Goal: Complete application form: Complete application form

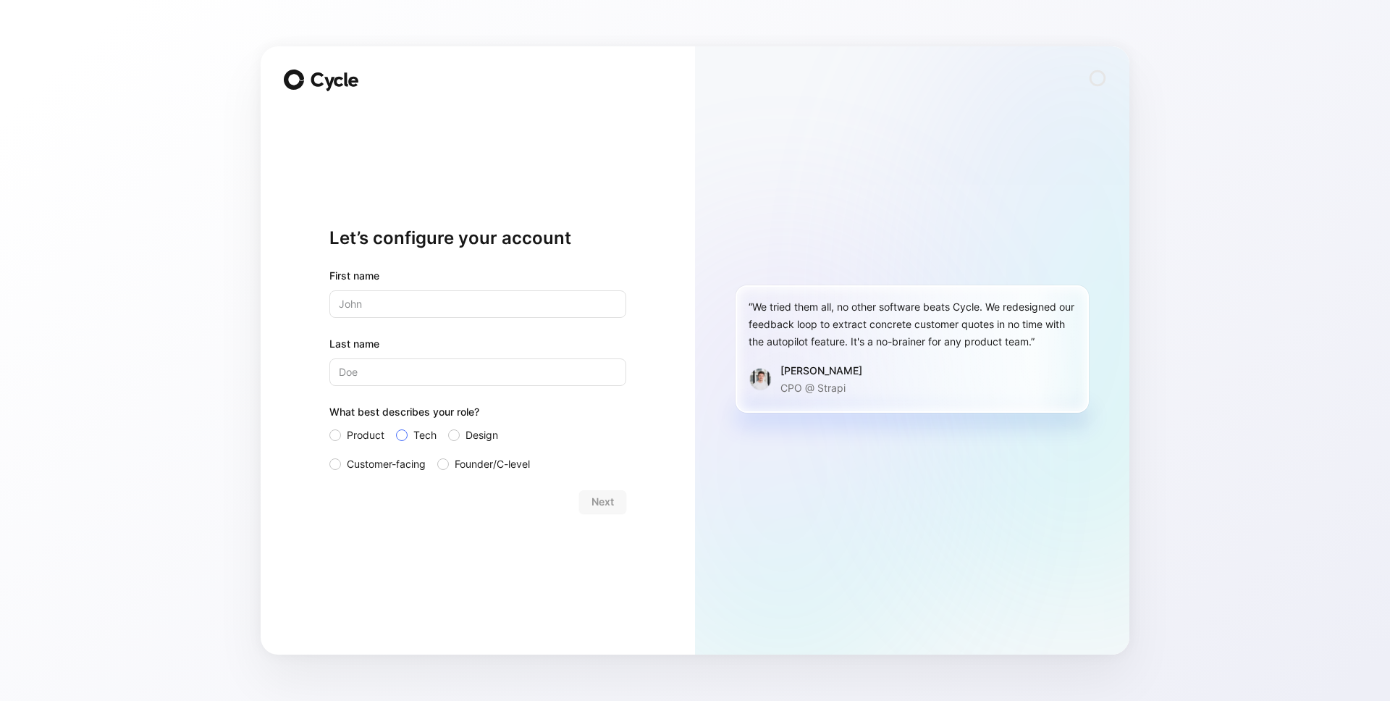
click at [421, 432] on span "Tech" at bounding box center [425, 435] width 23 height 17
click at [396, 427] on input "Tech" at bounding box center [396, 427] width 0 height 0
click at [423, 306] on input "text" at bounding box center [478, 304] width 297 height 28
type input "[PERSON_NAME]"
click at [372, 370] on input "Last name" at bounding box center [478, 372] width 297 height 28
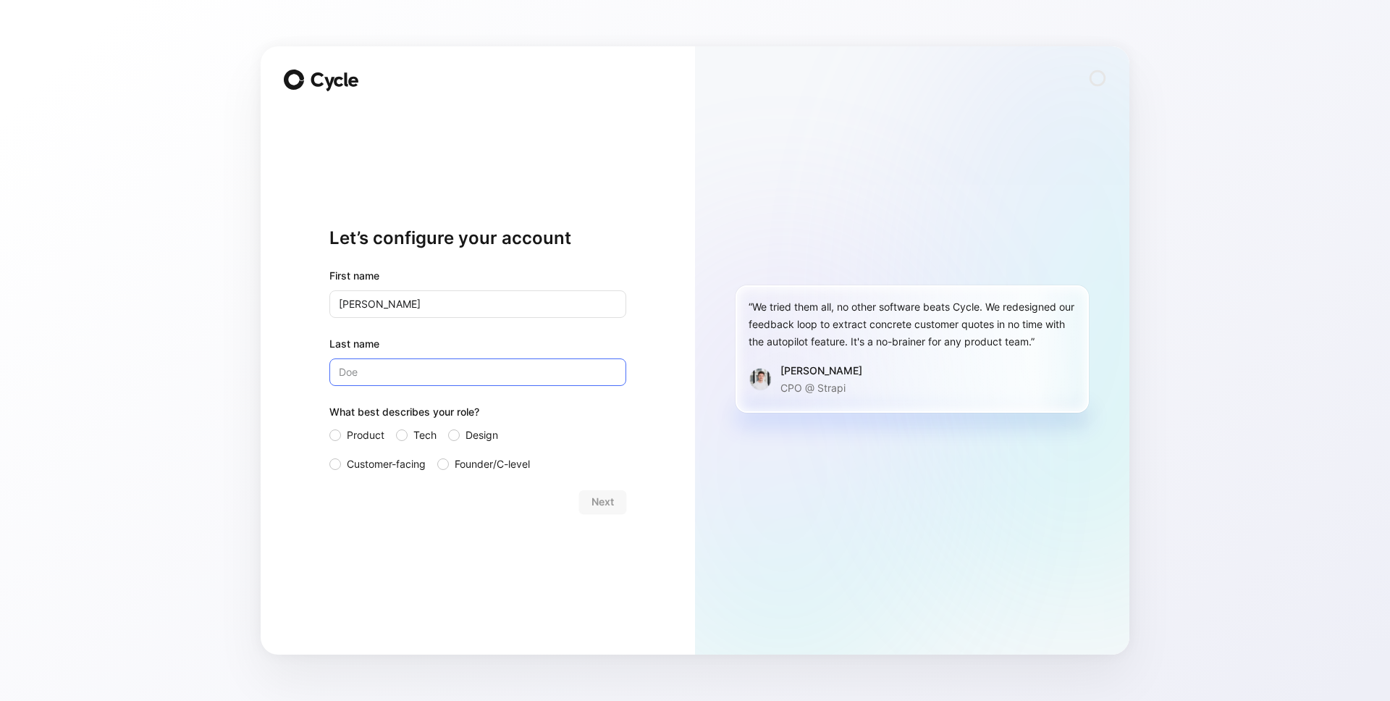
type input "PREVOT"
click at [607, 501] on span "Next" at bounding box center [603, 501] width 22 height 17
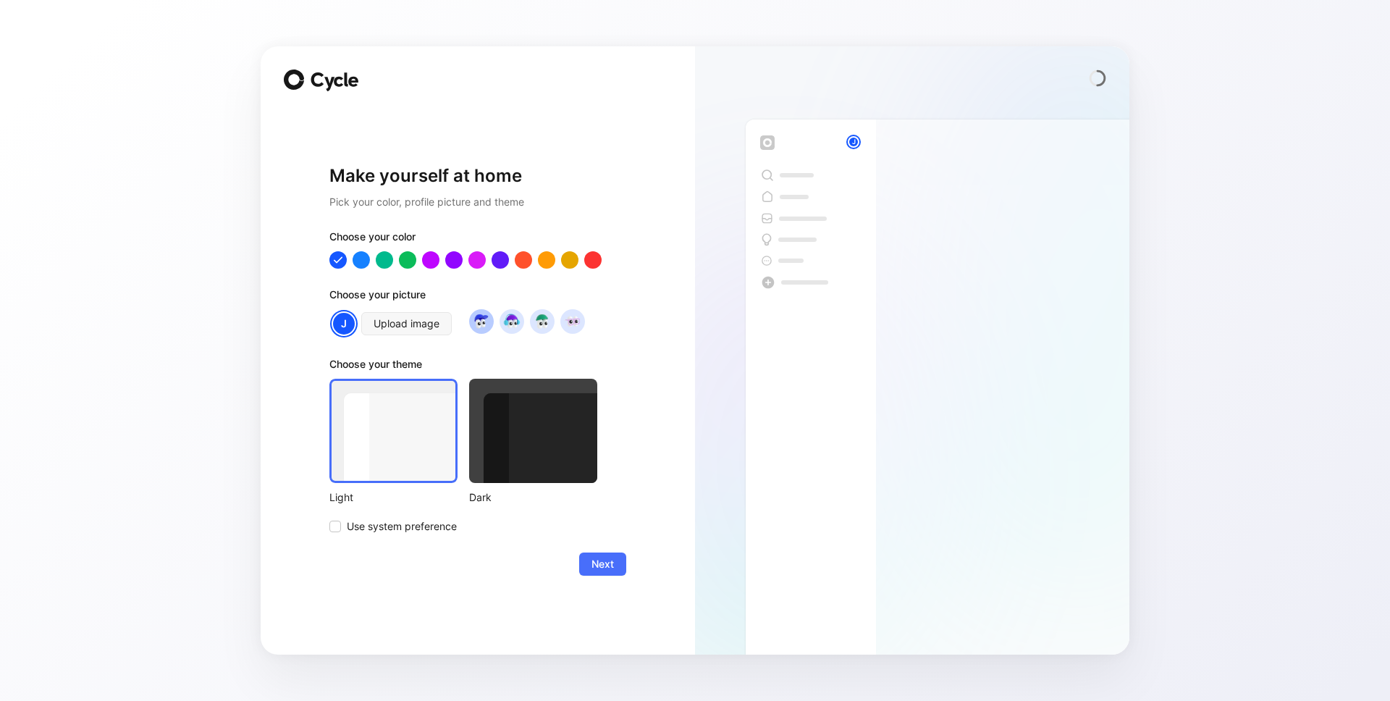
click at [480, 324] on img at bounding box center [481, 321] width 20 height 20
drag, startPoint x: 607, startPoint y: 571, endPoint x: 561, endPoint y: 466, distance: 114.1
click at [561, 466] on form "Choose your color Choose your picture Upload image Choose your theme Light Dark…" at bounding box center [478, 402] width 297 height 348
click at [561, 467] on div at bounding box center [533, 431] width 128 height 104
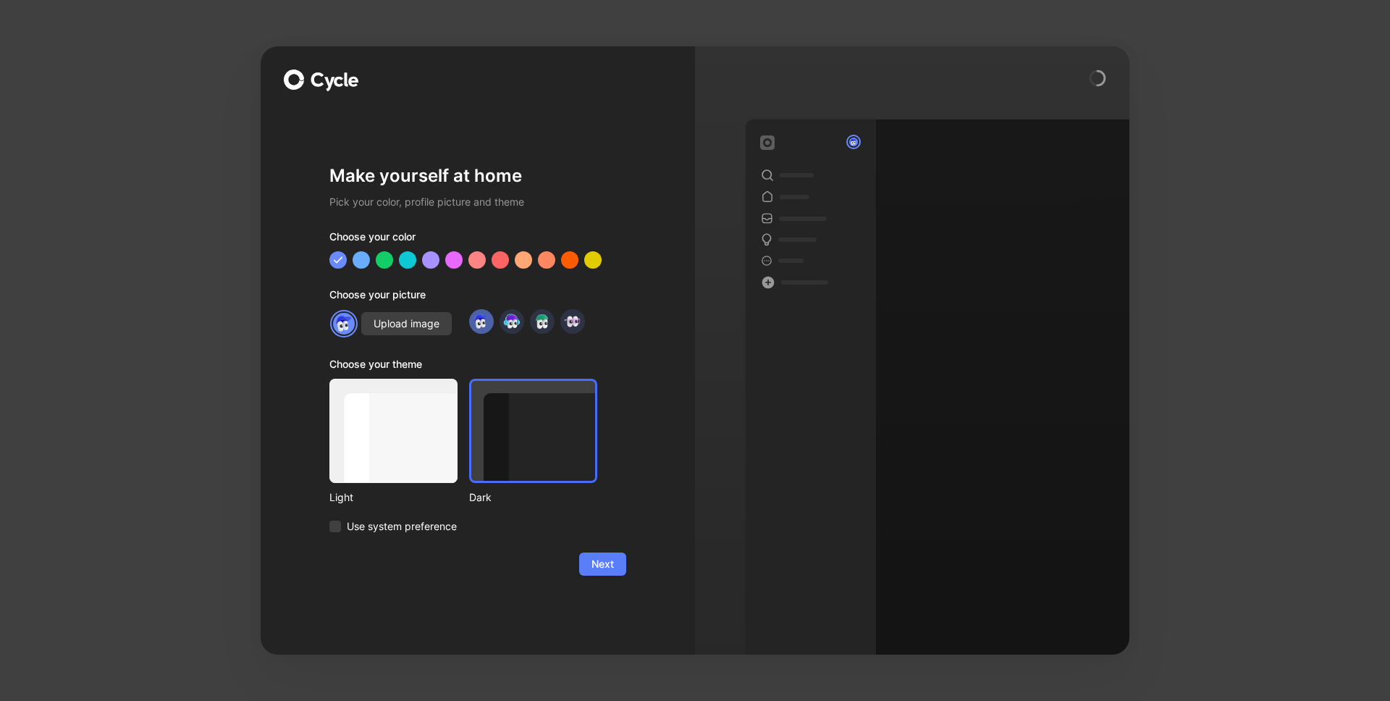
click at [611, 571] on span "Next" at bounding box center [603, 563] width 22 height 17
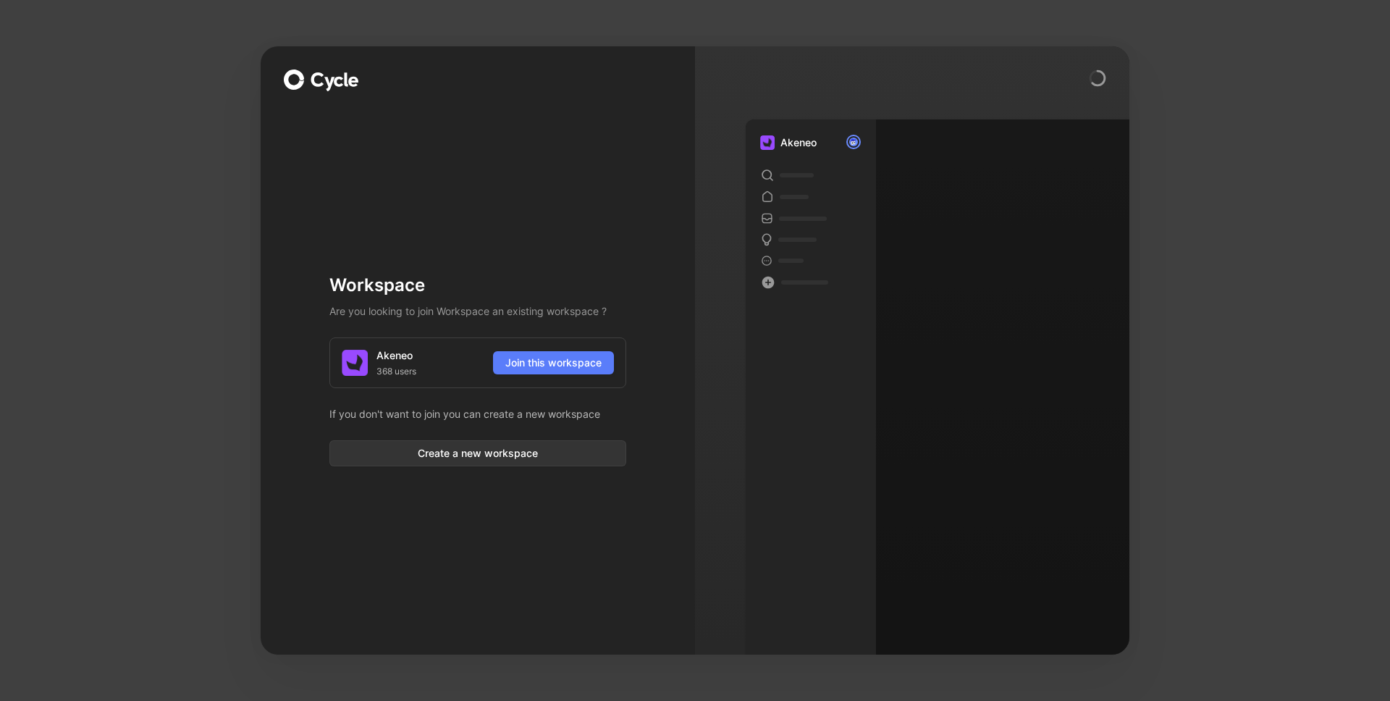
click at [566, 363] on span "Join this workspace" at bounding box center [553, 362] width 96 height 17
